Goal: Check status: Check status

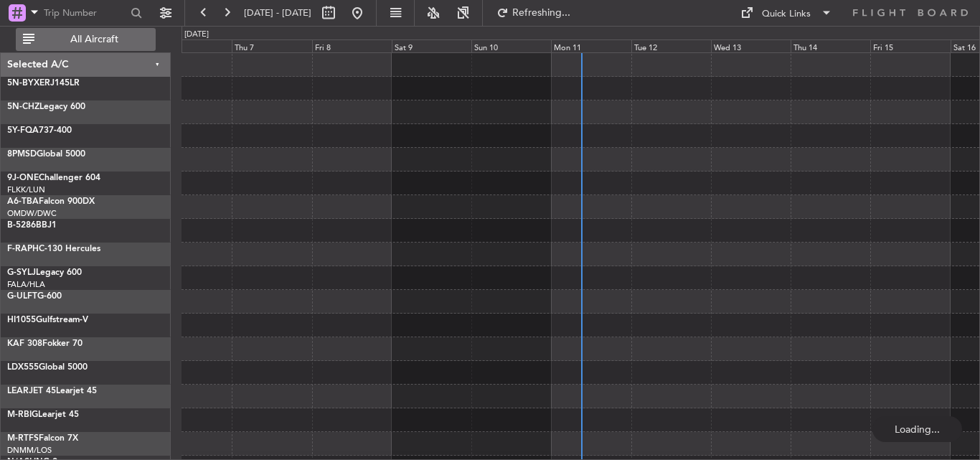
click at [100, 37] on span "All Aircraft" at bounding box center [94, 39] width 114 height 10
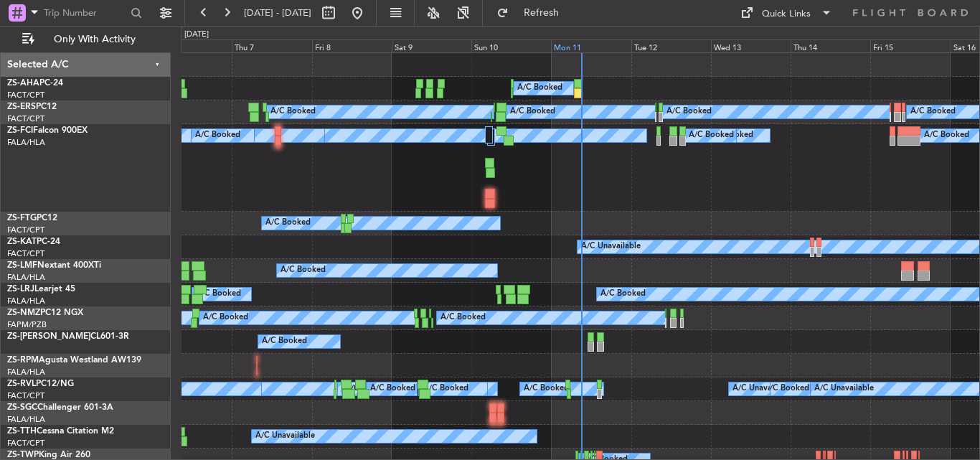
click at [565, 49] on div "Mon 11" at bounding box center [591, 45] width 80 height 13
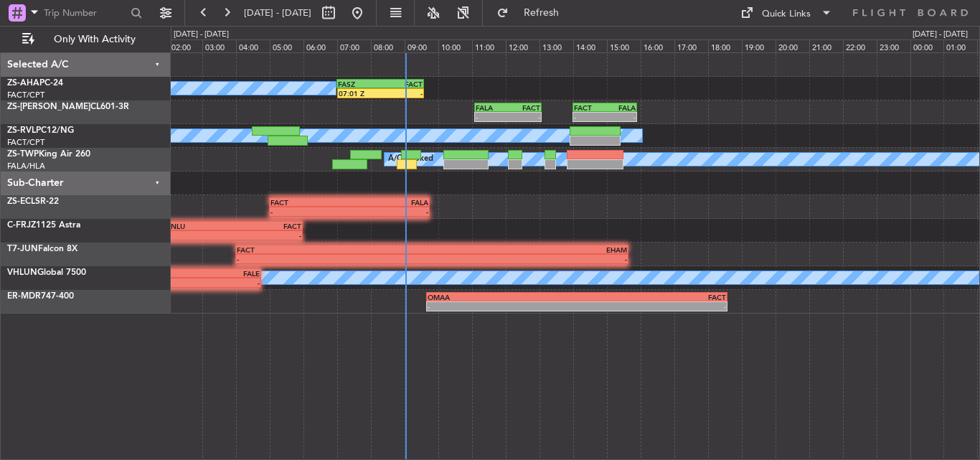
click at [489, 93] on div "A/C Booked 07:01 Z - FASZ 07:00 Z FACT 09:35 Z - - FALA 11:05 Z FACT 13:05 Z - …" at bounding box center [575, 183] width 809 height 261
click at [690, 355] on div "A/C Booked 07:01 Z - FASZ 07:00 Z FACT 09:35 Z - - FALA 11:05 Z FACT 13:05 Z - …" at bounding box center [576, 256] width 810 height 408
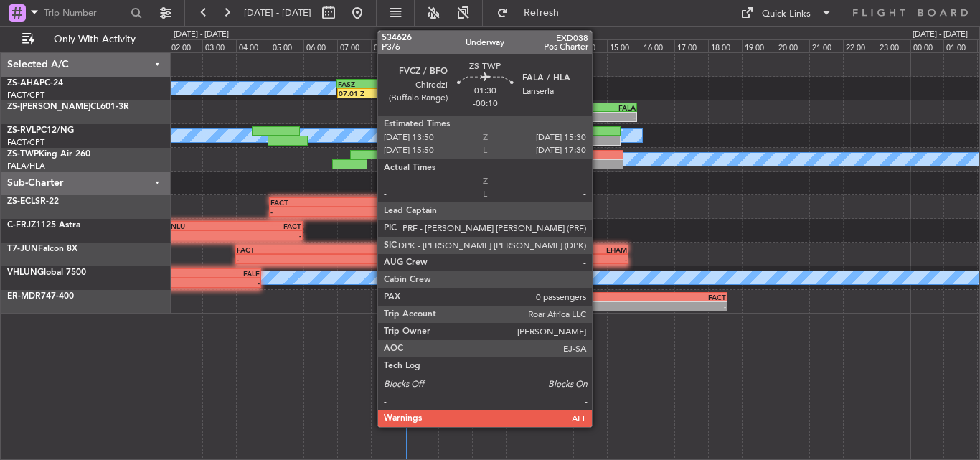
click at [599, 165] on div at bounding box center [595, 164] width 57 height 10
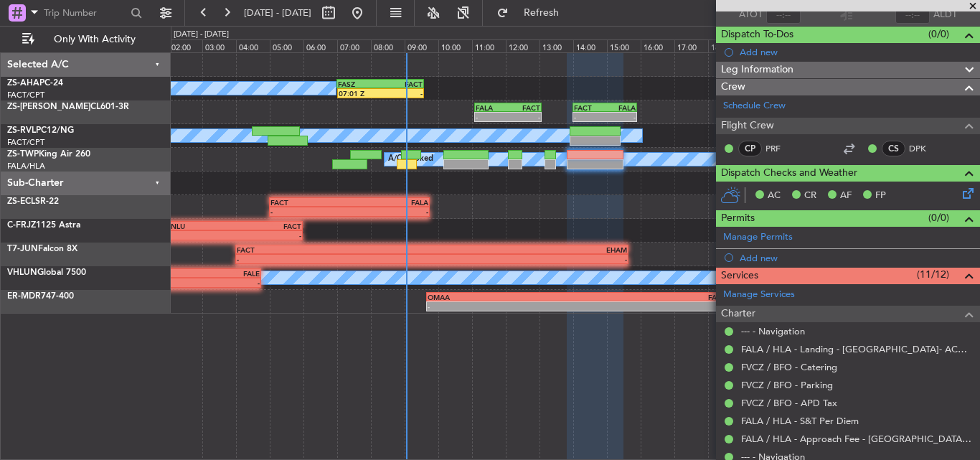
scroll to position [232, 0]
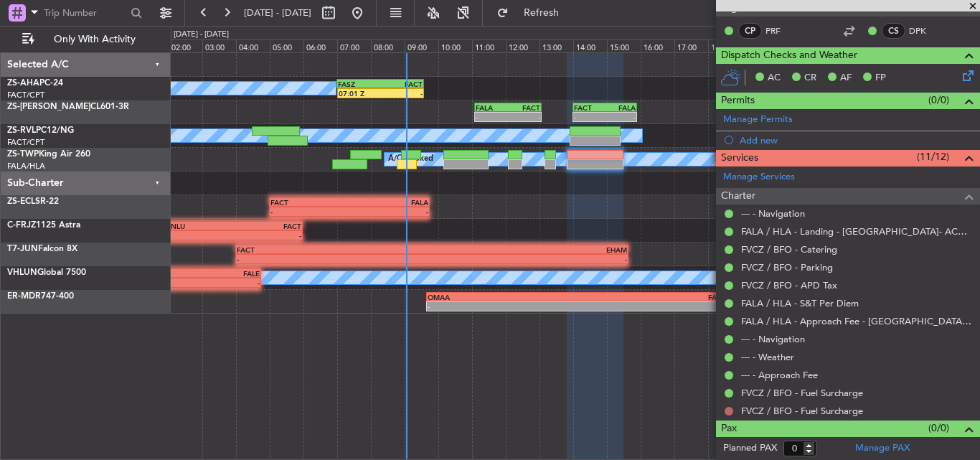
click at [729, 411] on button at bounding box center [729, 411] width 9 height 9
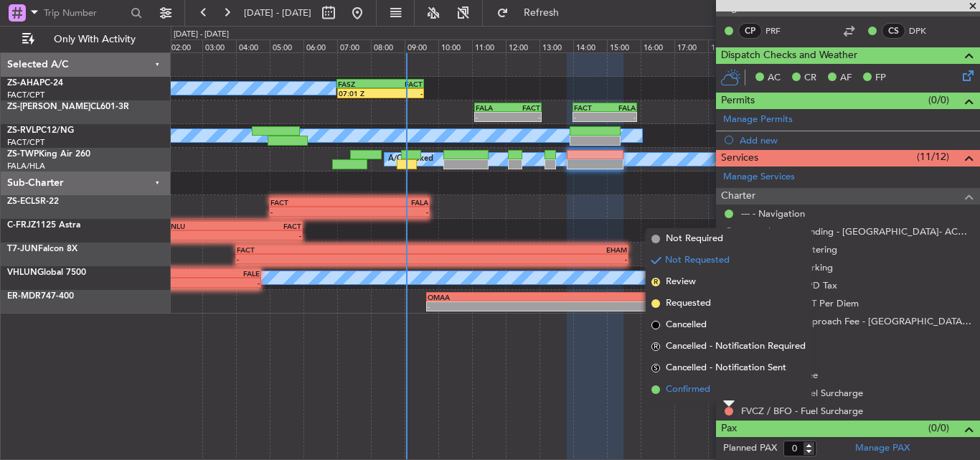
click at [697, 385] on span "Confirmed" at bounding box center [688, 390] width 44 height 14
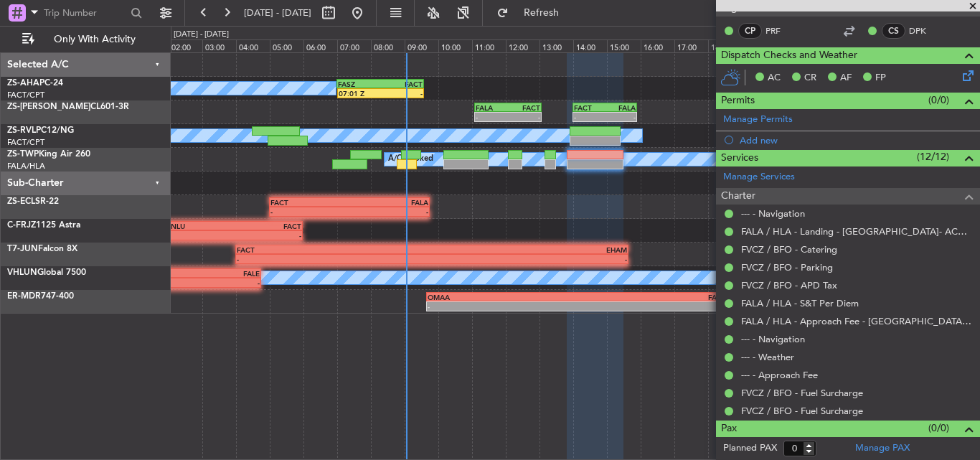
click at [980, 4] on span at bounding box center [973, 6] width 14 height 13
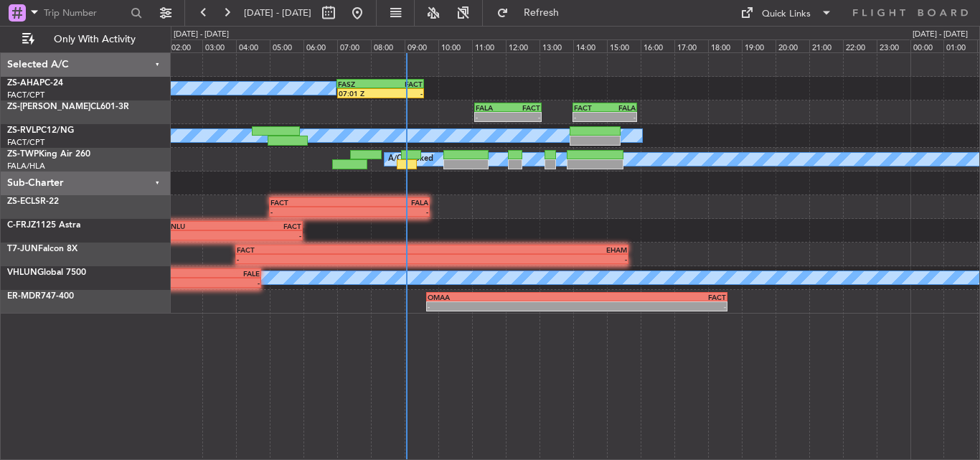
scroll to position [0, 0]
click at [228, 13] on button at bounding box center [226, 12] width 23 height 23
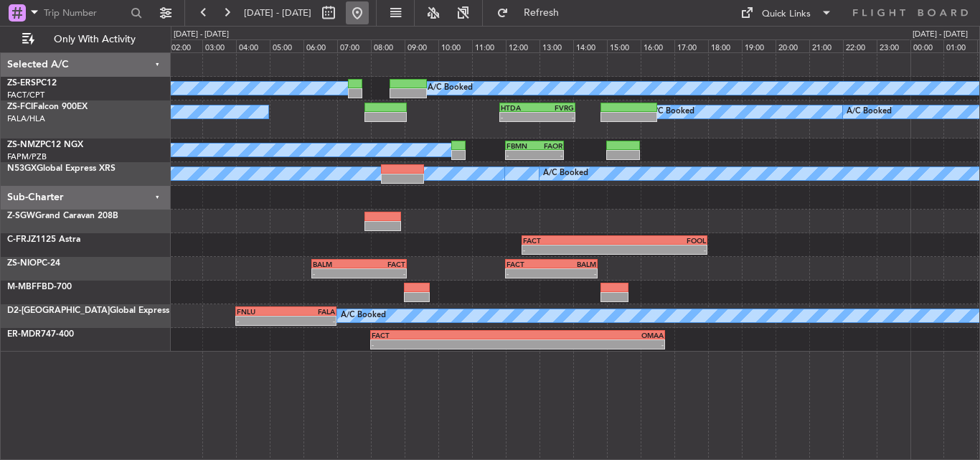
click at [369, 14] on button at bounding box center [357, 12] width 23 height 23
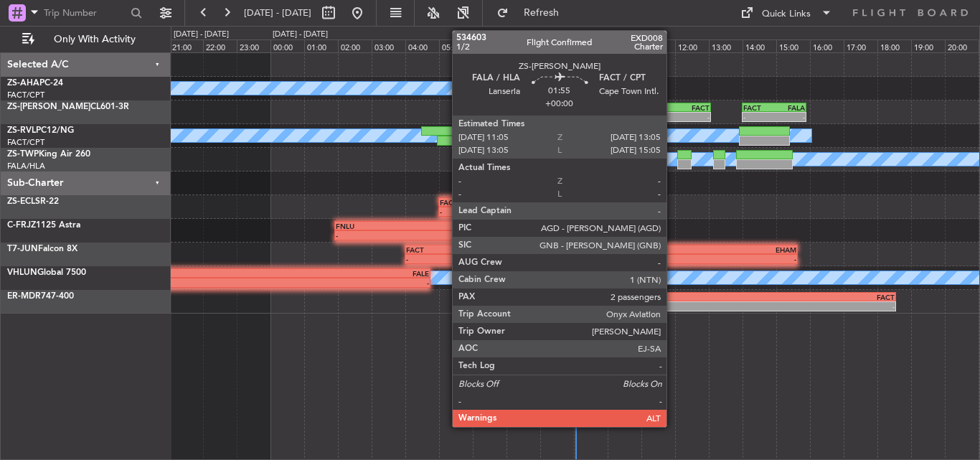
click at [673, 113] on div "-" at bounding box center [661, 117] width 32 height 9
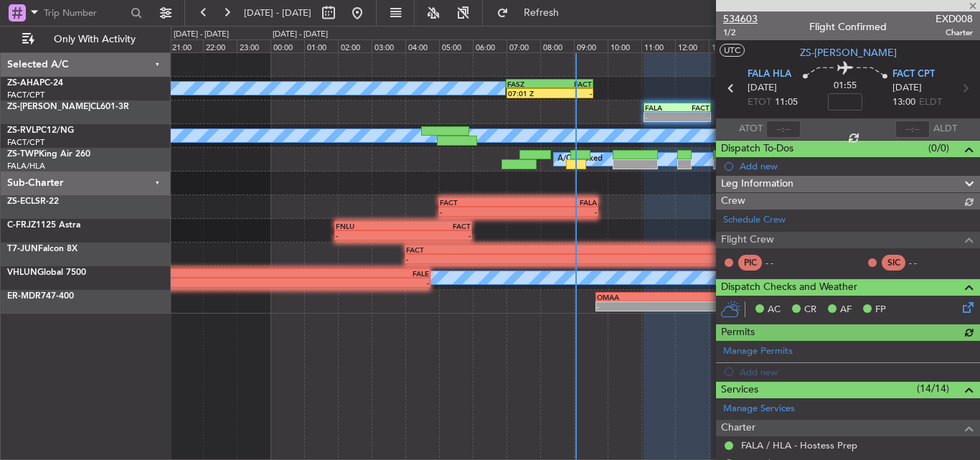
click at [754, 17] on span "534603" at bounding box center [740, 18] width 34 height 15
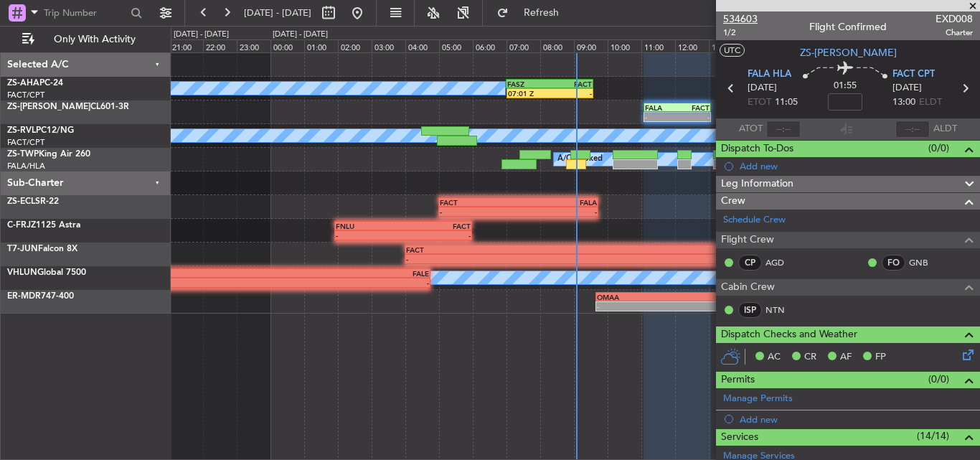
click at [738, 11] on span "534603" at bounding box center [740, 18] width 34 height 15
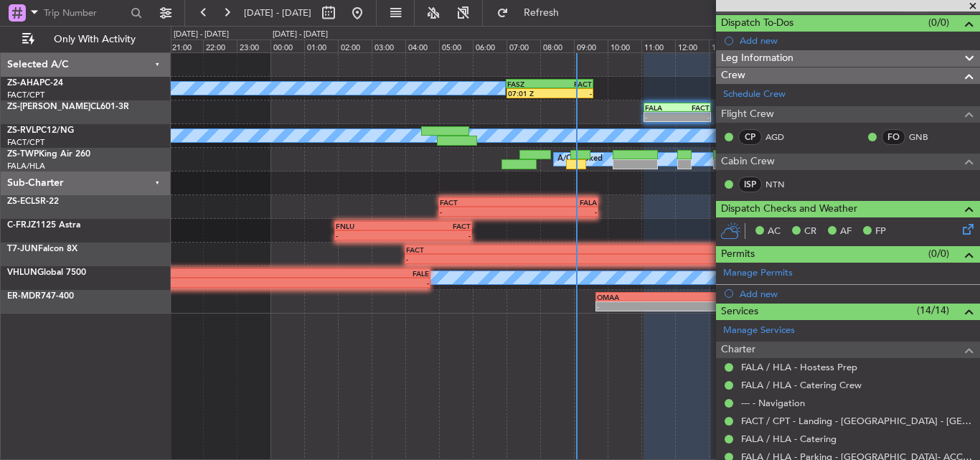
scroll to position [375, 0]
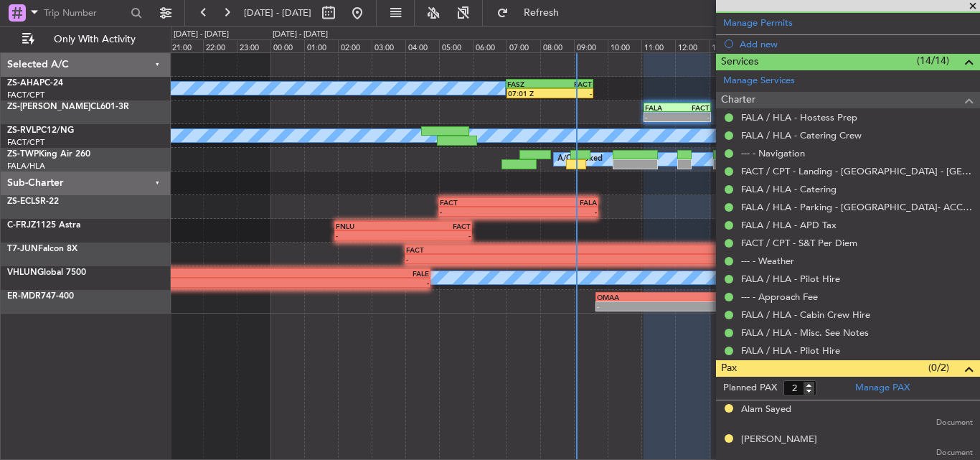
click at [975, 3] on span at bounding box center [973, 6] width 14 height 13
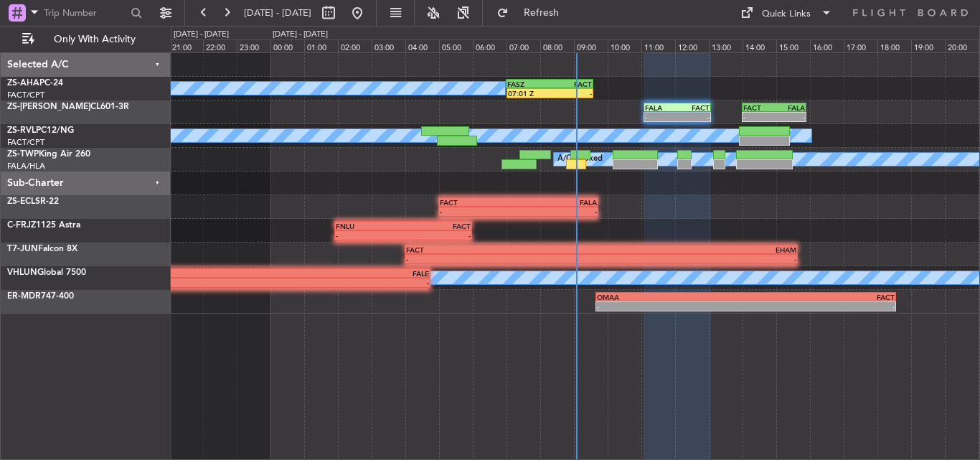
type input "0"
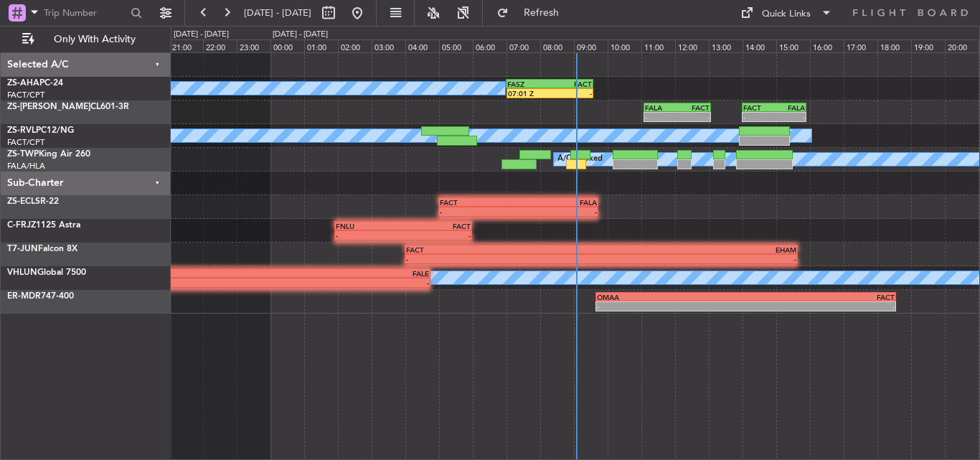
scroll to position [0, 0]
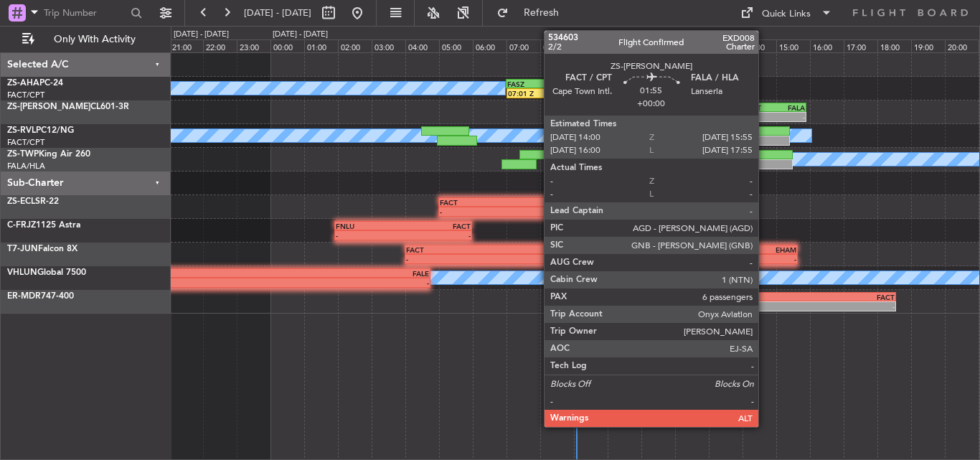
click at [765, 109] on div "FACT" at bounding box center [759, 107] width 31 height 9
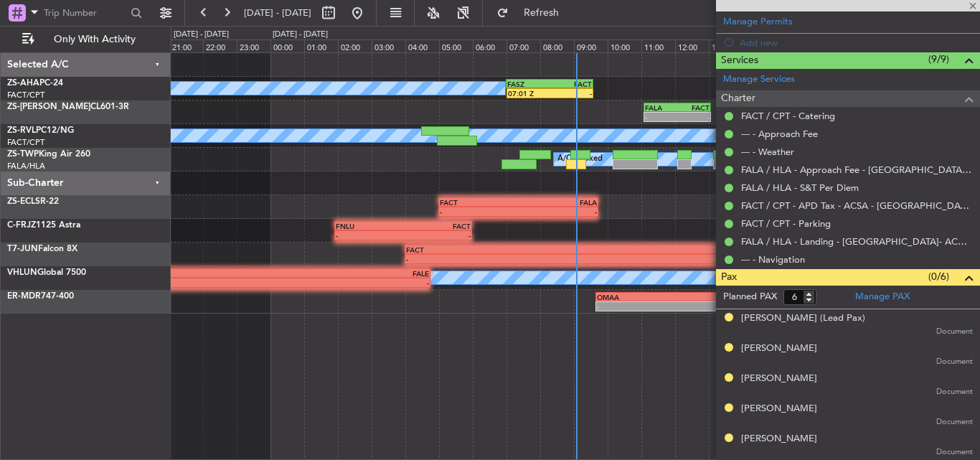
scroll to position [406, 0]
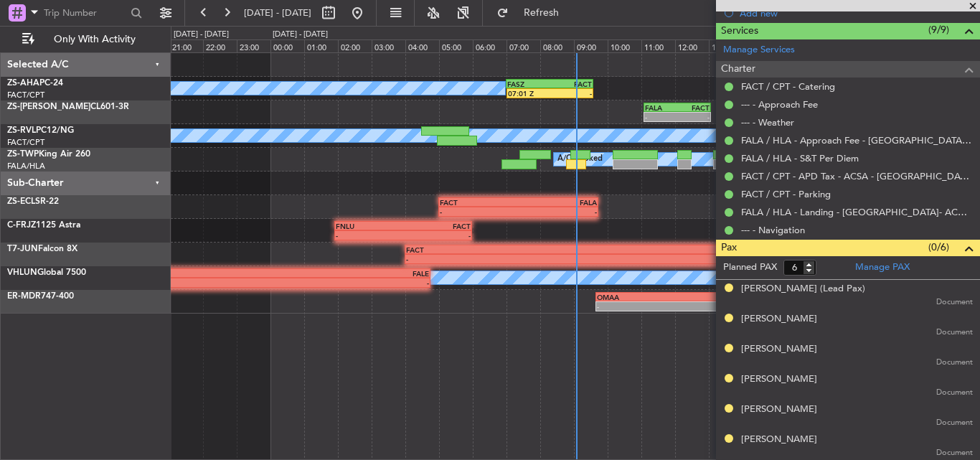
click at [975, 6] on span at bounding box center [973, 6] width 14 height 13
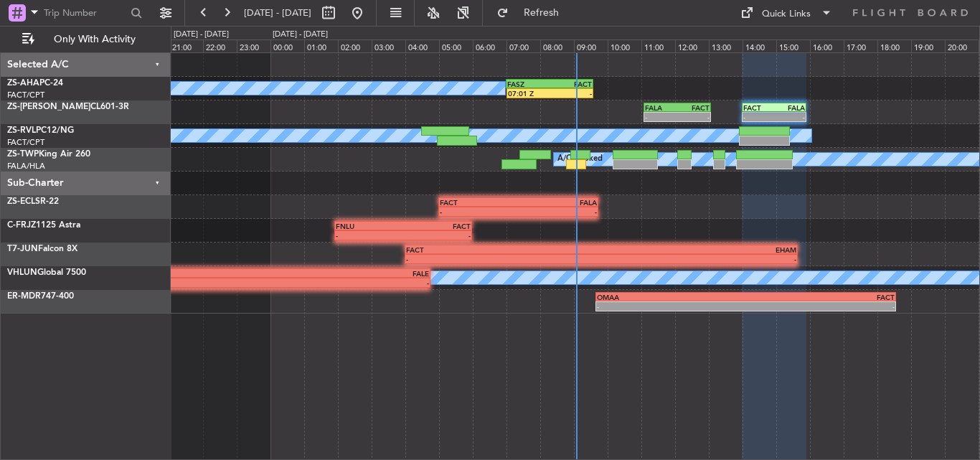
type input "0"
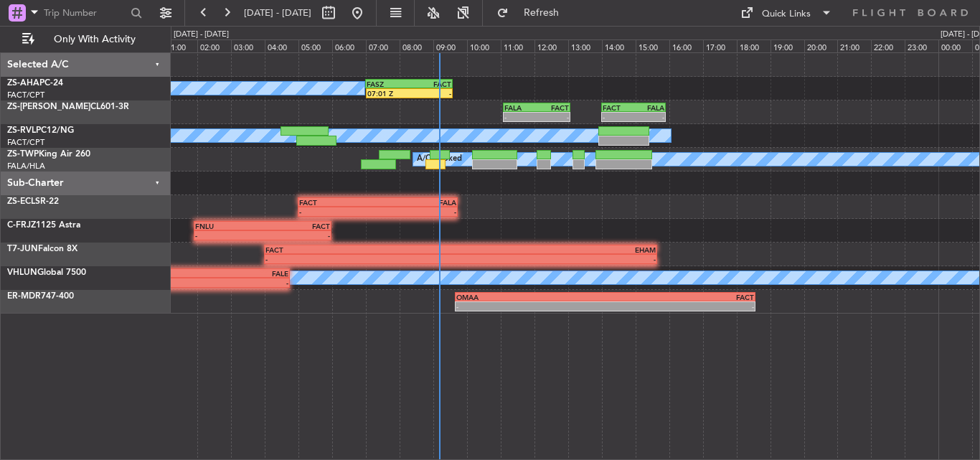
click at [215, 190] on div "A/C Booked 07:01 Z - FASZ 07:00 Z FACT 09:35 Z - - FALA 11:05 Z FACT 13:05 Z - …" at bounding box center [575, 183] width 809 height 261
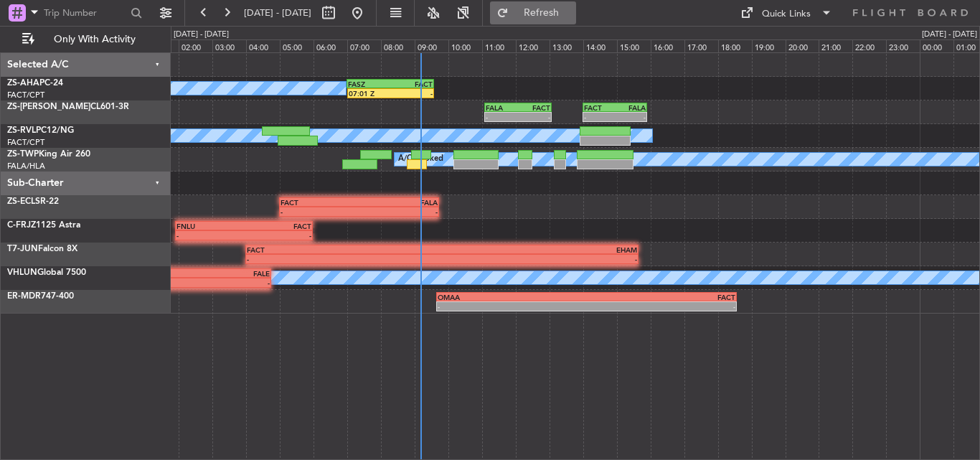
click at [572, 9] on span "Refresh" at bounding box center [542, 13] width 60 height 10
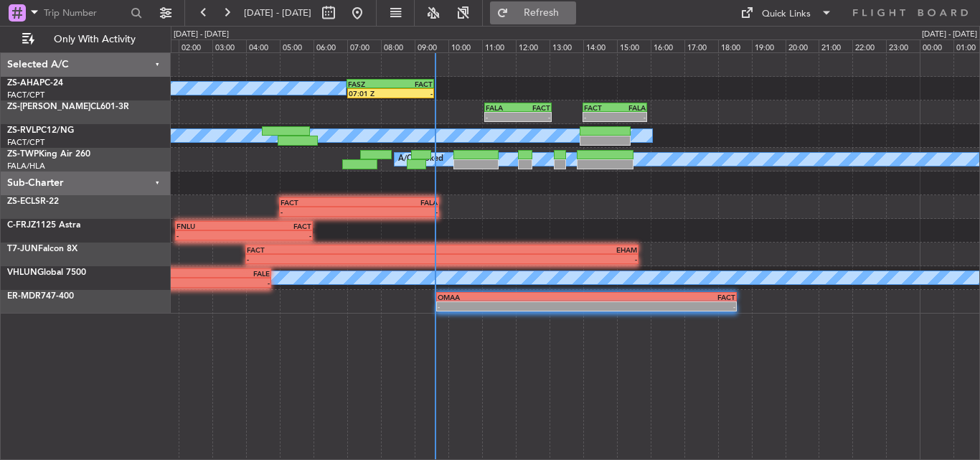
click at [572, 14] on span "Refresh" at bounding box center [542, 13] width 60 height 10
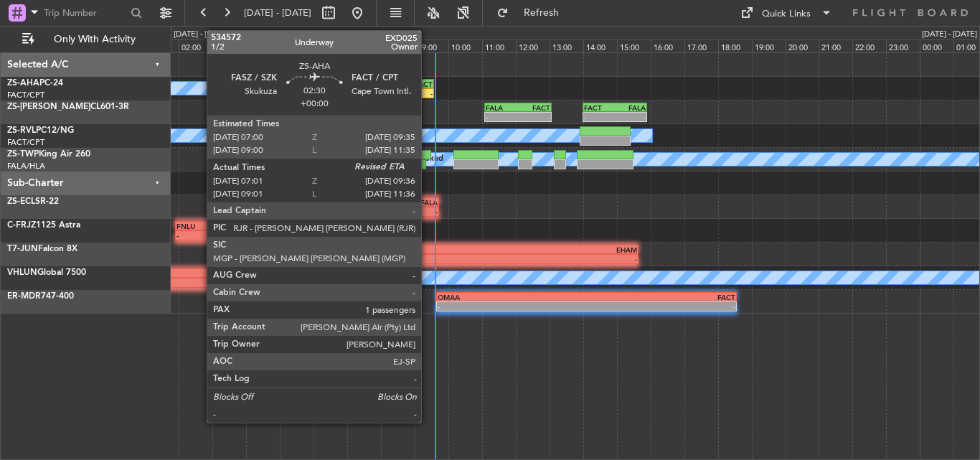
click at [428, 93] on div "-" at bounding box center [411, 93] width 42 height 9
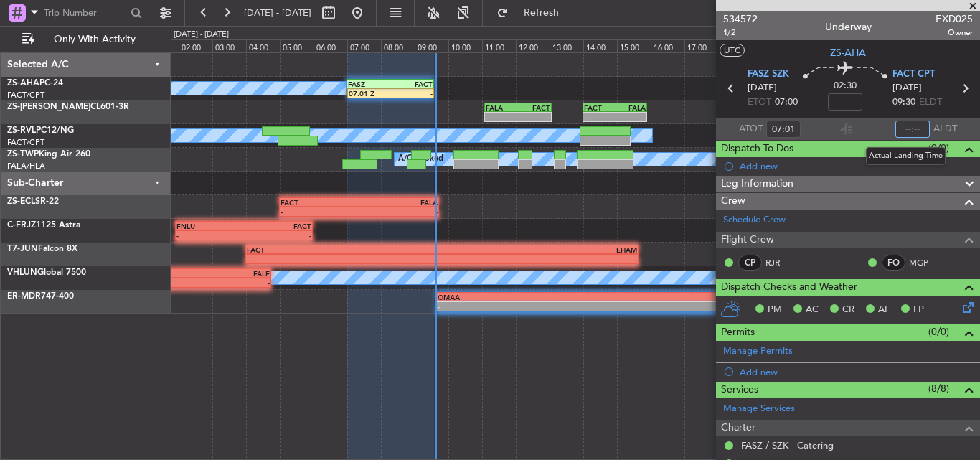
click at [911, 126] on input "text" at bounding box center [913, 129] width 34 height 17
type input "09:37"
click at [973, 5] on span at bounding box center [973, 6] width 14 height 13
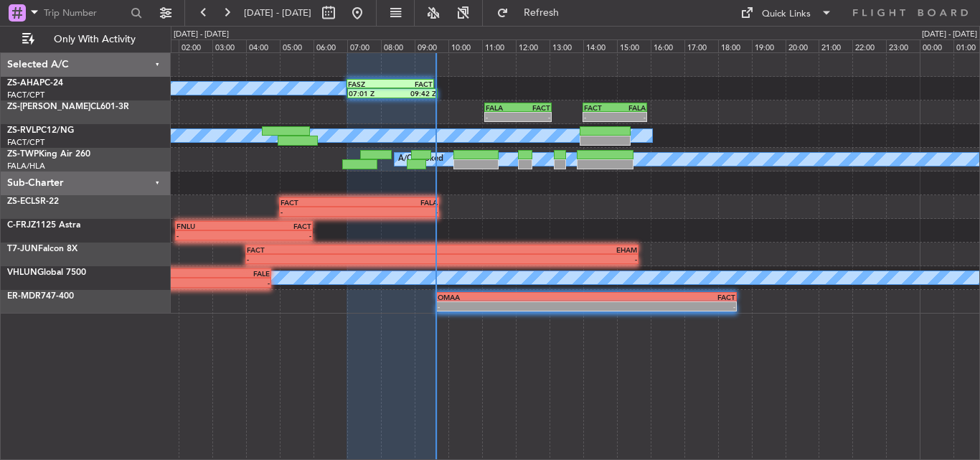
type input "0"
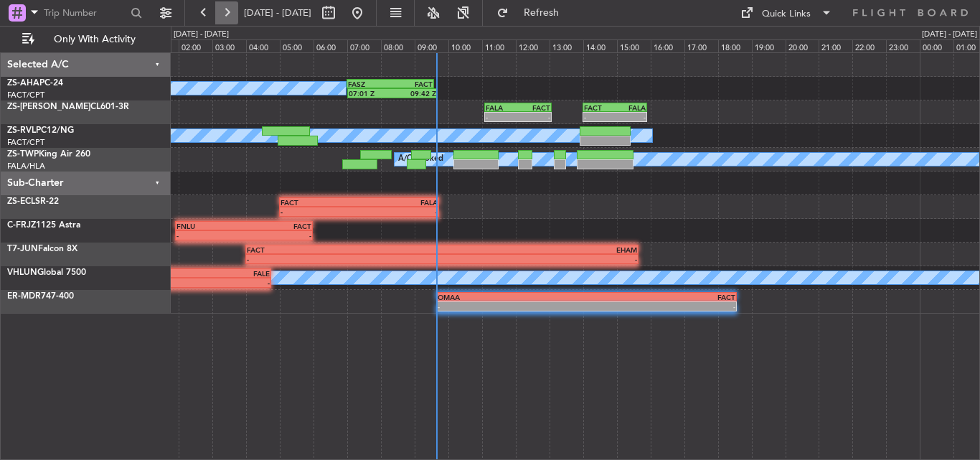
click at [225, 9] on button at bounding box center [226, 12] width 23 height 23
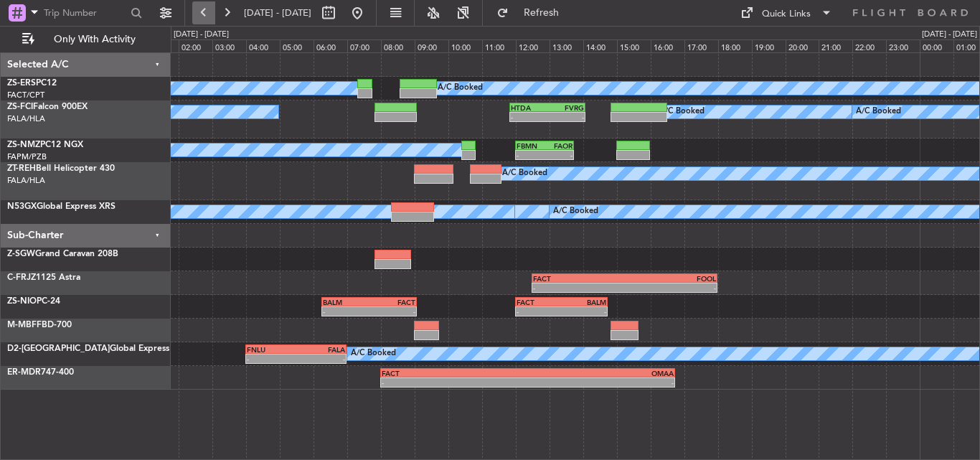
click at [201, 10] on button at bounding box center [203, 12] width 23 height 23
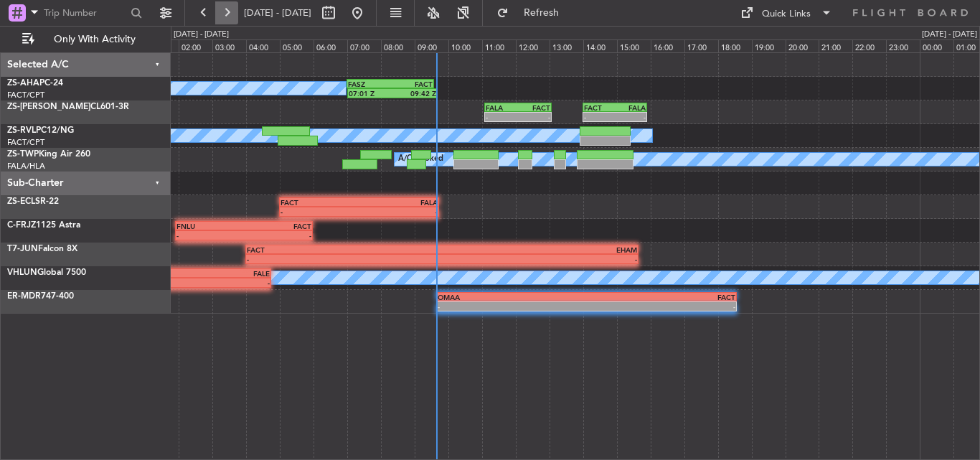
click at [222, 10] on button at bounding box center [226, 12] width 23 height 23
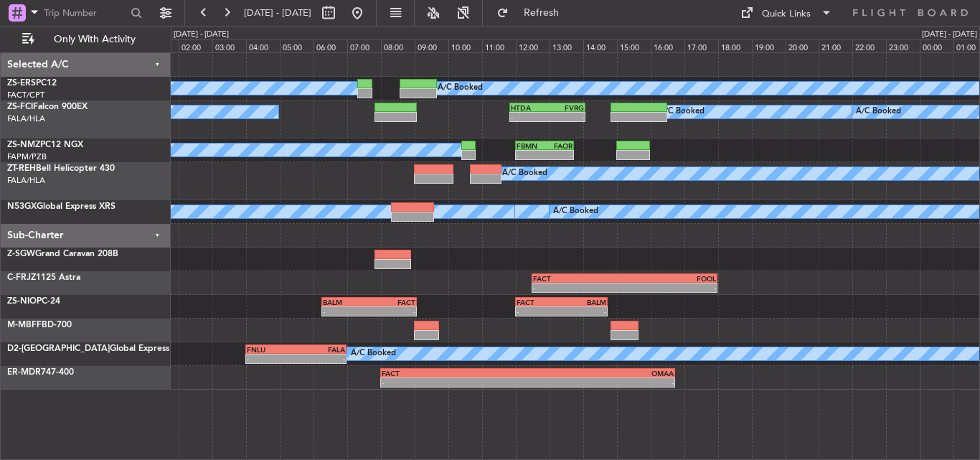
click at [369, 13] on div at bounding box center [343, 12] width 52 height 23
click at [369, 13] on button at bounding box center [357, 12] width 23 height 23
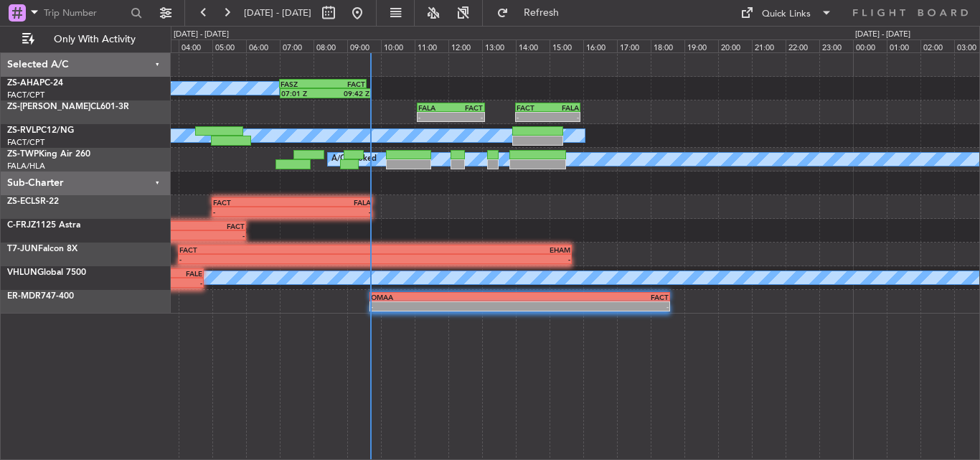
click at [541, 398] on div "FASZ 07:00 Z FACT 09:35 Z 07:01 Z 09:42 Z A/C Booked - - FACT 14:00 Z FALA 15:5…" at bounding box center [576, 256] width 810 height 408
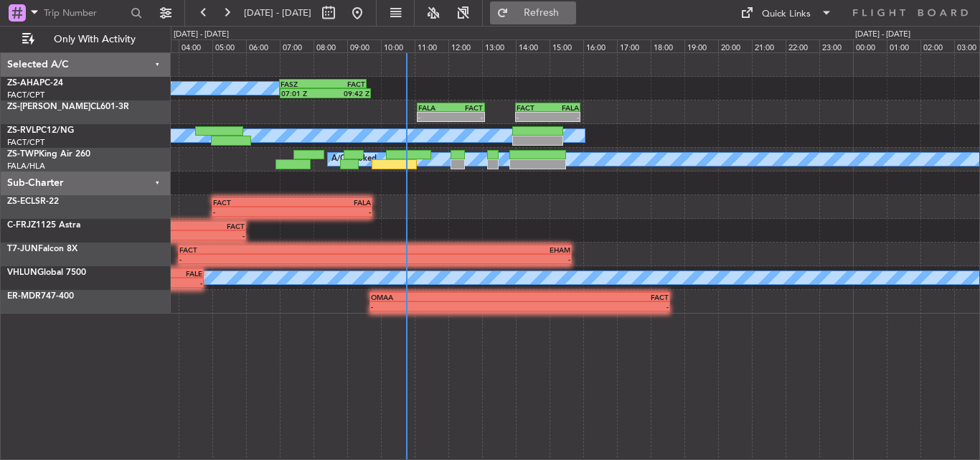
click at [560, 9] on button "Refresh" at bounding box center [533, 12] width 86 height 23
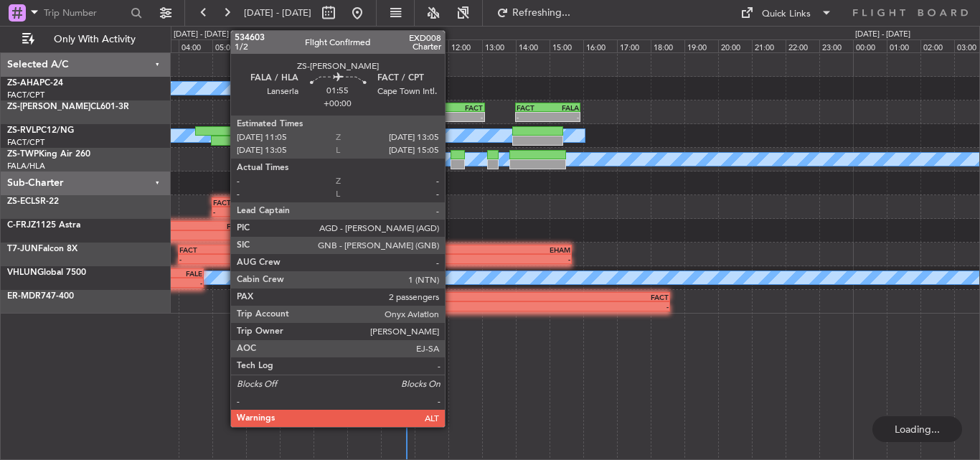
click at [451, 116] on div "-" at bounding box center [467, 117] width 32 height 9
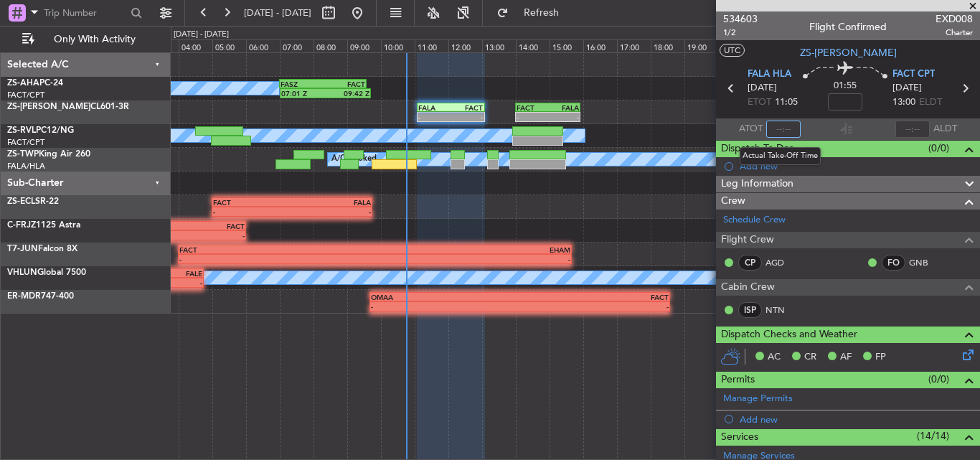
click at [783, 127] on input "text" at bounding box center [783, 129] width 34 height 17
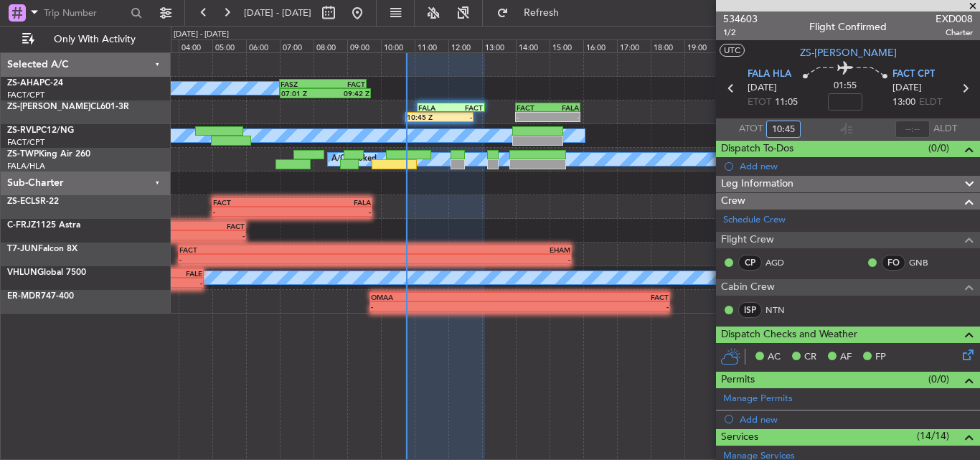
type input "10:45"
click at [971, 8] on span at bounding box center [973, 6] width 14 height 13
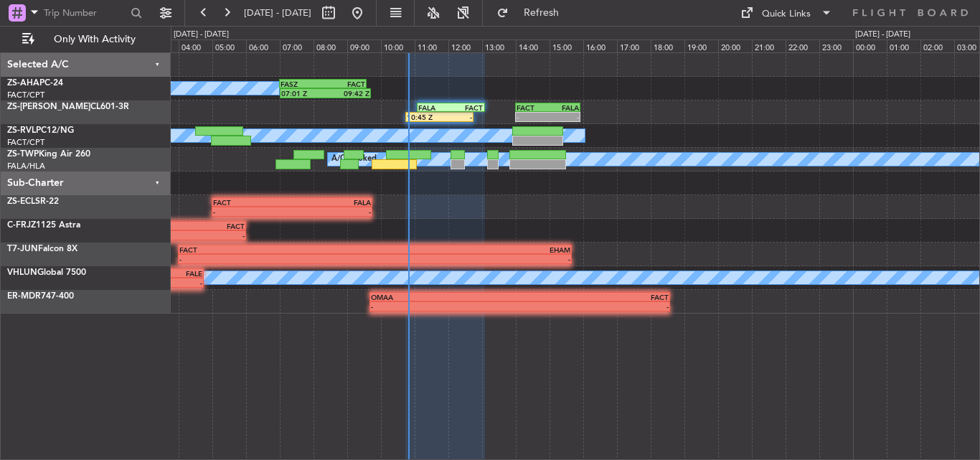
type input "0"
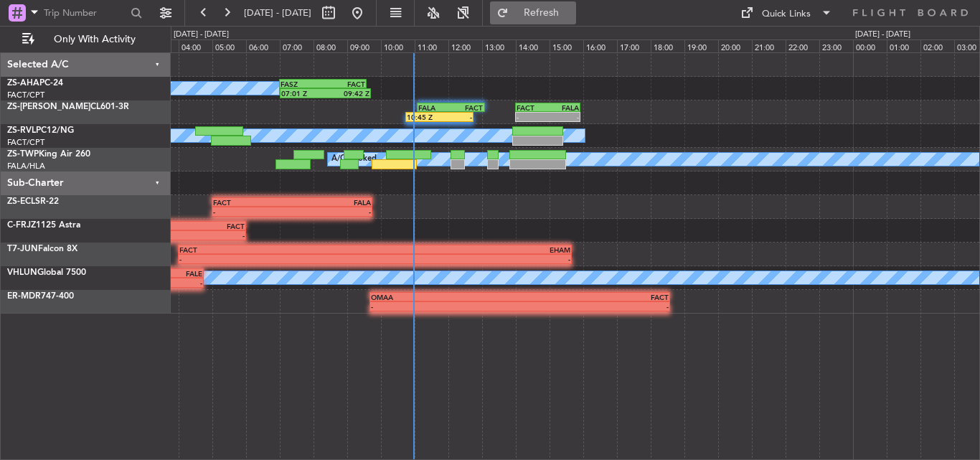
click at [576, 23] on button "Refresh" at bounding box center [533, 12] width 86 height 23
